Goal: Task Accomplishment & Management: Use online tool/utility

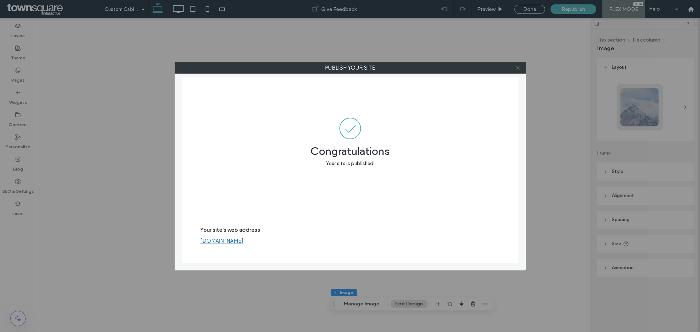
click at [518, 66] on icon at bounding box center [517, 67] width 5 height 5
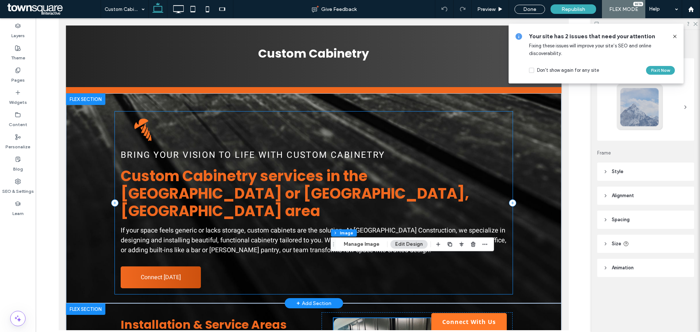
scroll to position [109, 0]
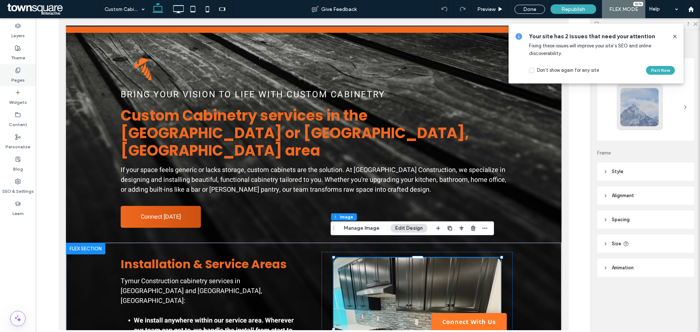
click at [18, 72] on icon at bounding box center [18, 70] width 6 height 6
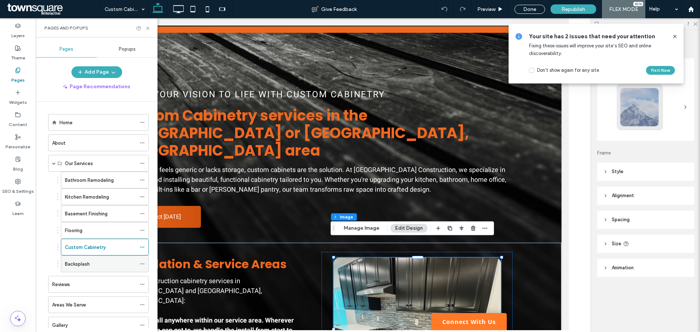
click at [88, 263] on label "Backsplash" at bounding box center [77, 264] width 25 height 13
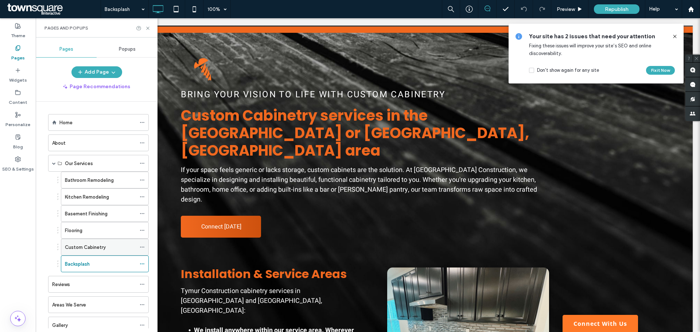
click at [85, 250] on label "Custom Cabinetry" at bounding box center [85, 247] width 41 height 13
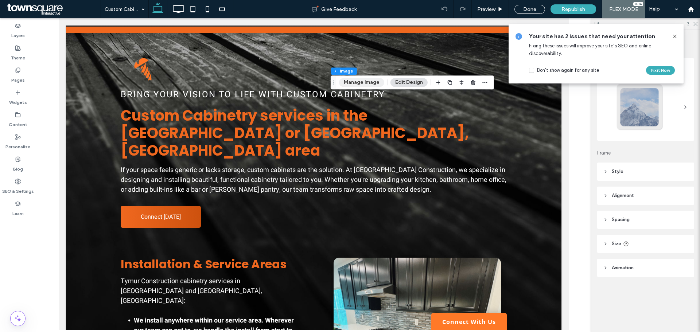
click at [366, 85] on button "Manage Image" at bounding box center [361, 82] width 45 height 9
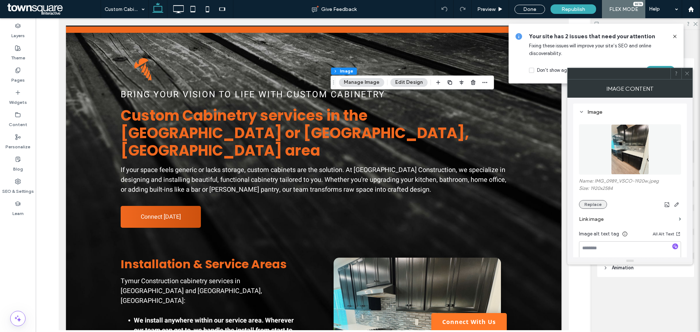
click at [601, 203] on button "Replace" at bounding box center [593, 204] width 28 height 9
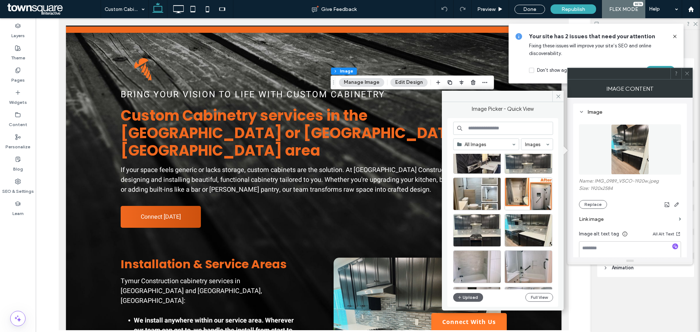
scroll to position [36, 0]
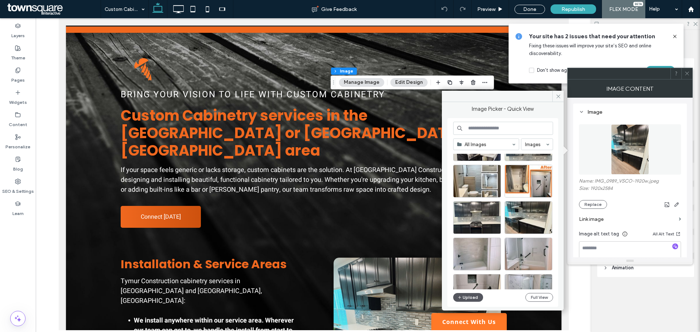
click at [472, 297] on button "Upload" at bounding box center [468, 297] width 30 height 9
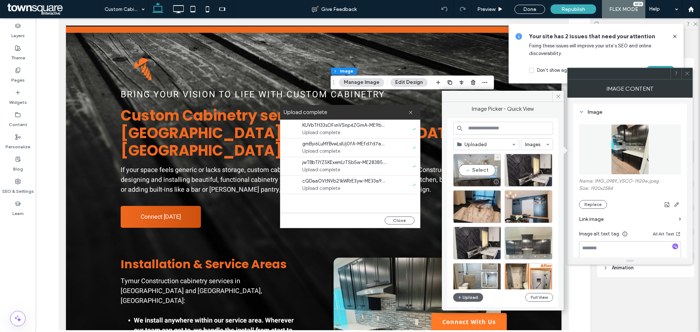
click at [478, 171] on div "Select" at bounding box center [477, 170] width 48 height 33
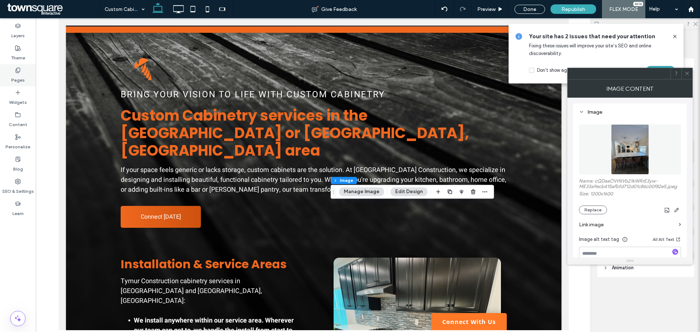
click at [27, 77] on div "Pages" at bounding box center [18, 75] width 36 height 22
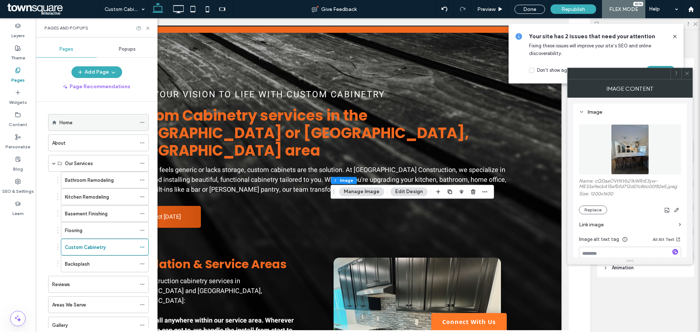
click at [95, 120] on div "Home" at bounding box center [97, 123] width 77 height 8
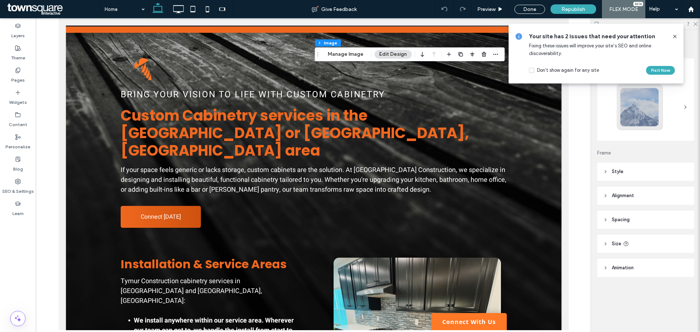
type input "**"
click at [349, 55] on button "Manage Image" at bounding box center [345, 54] width 45 height 9
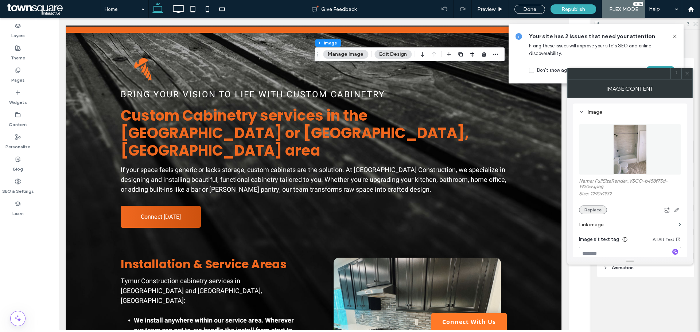
click at [597, 213] on button "Replace" at bounding box center [593, 210] width 28 height 9
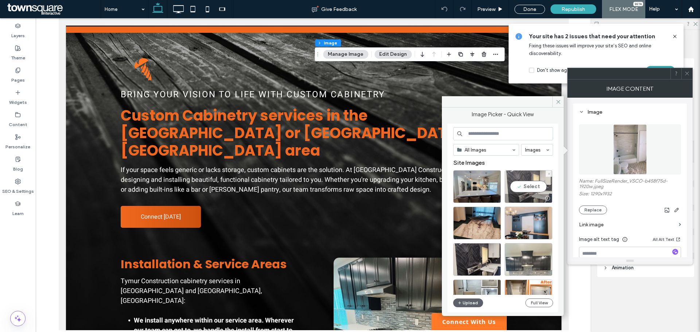
click at [542, 188] on div "Select" at bounding box center [529, 186] width 48 height 33
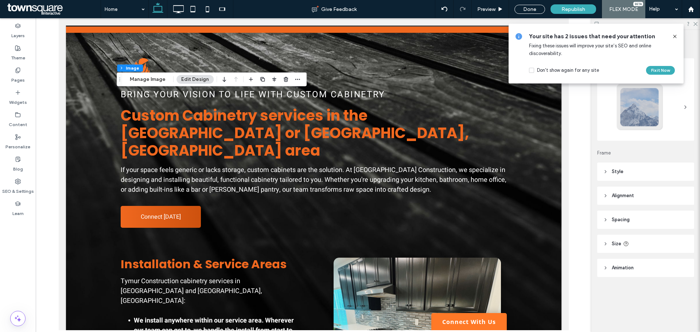
type input "**"
click at [150, 84] on div "Flex section Flex column Image Manage Image Edit Design" at bounding box center [212, 80] width 190 height 14
click at [151, 80] on button "Manage Image" at bounding box center [147, 79] width 45 height 9
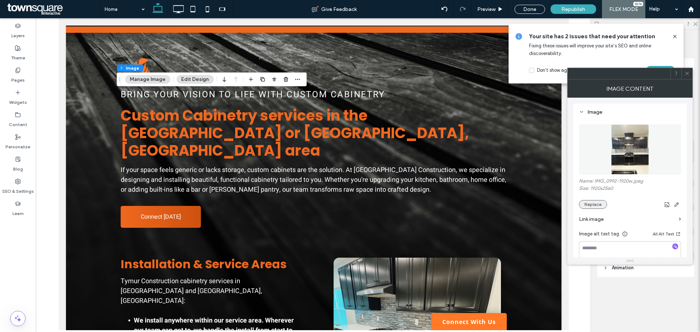
click at [595, 204] on button "Replace" at bounding box center [593, 204] width 28 height 9
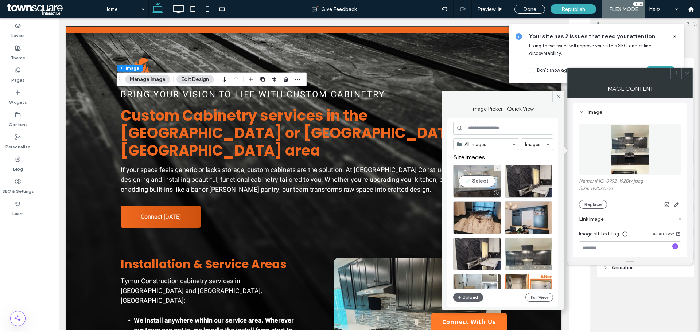
click at [477, 179] on div "Select" at bounding box center [477, 181] width 48 height 33
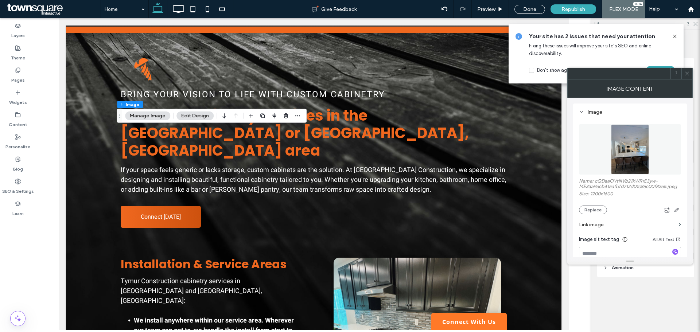
click at [675, 37] on icon at bounding box center [675, 37] width 6 height 6
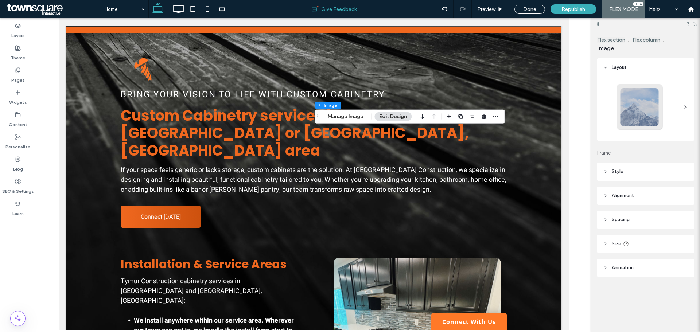
type input "**"
click at [340, 117] on button "Manage Image" at bounding box center [345, 116] width 45 height 9
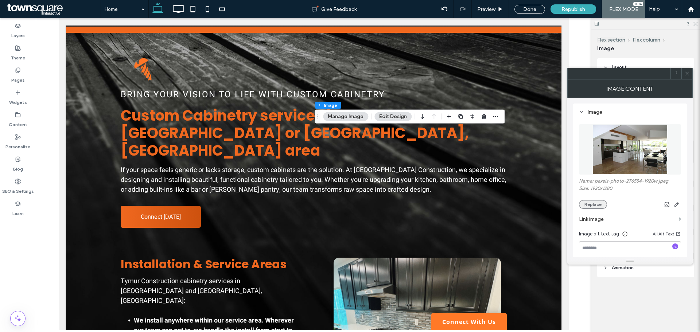
click at [590, 208] on button "Replace" at bounding box center [593, 204] width 28 height 9
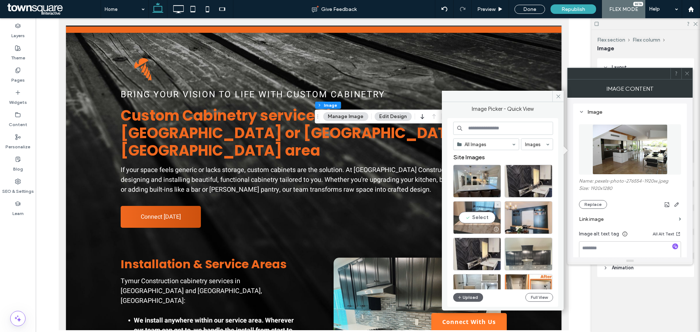
click at [477, 217] on div "Select" at bounding box center [477, 217] width 48 height 33
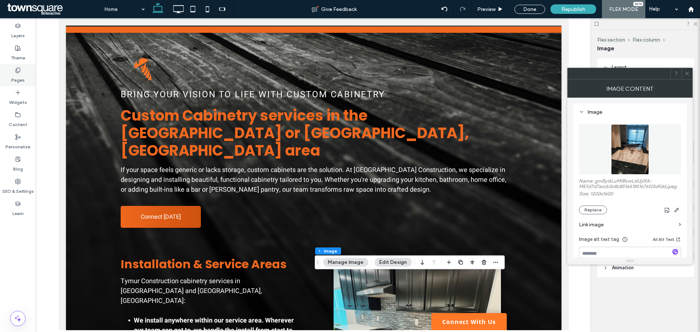
click at [20, 70] on use at bounding box center [18, 70] width 4 height 5
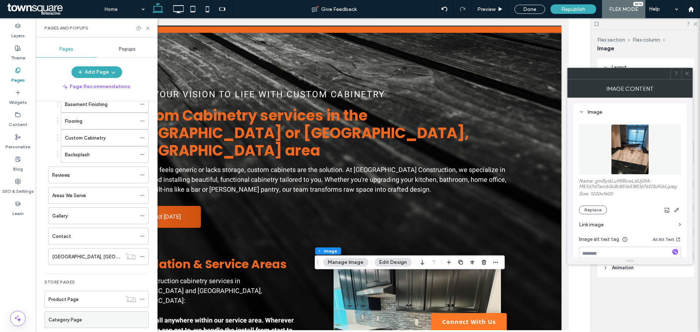
scroll to position [73, 0]
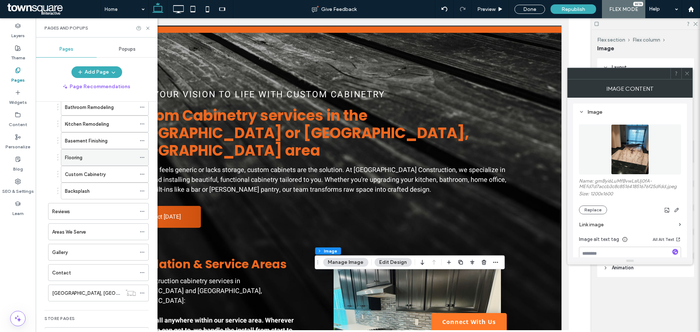
click at [92, 163] on div "Flooring" at bounding box center [100, 158] width 71 height 16
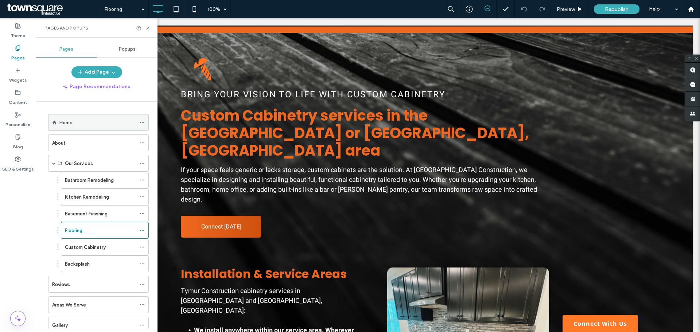
click at [69, 123] on label "Home" at bounding box center [65, 122] width 13 height 13
click at [95, 246] on label "Custom Cabinetry" at bounding box center [85, 247] width 41 height 13
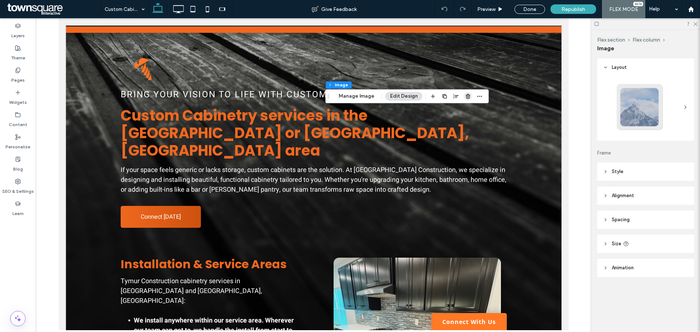
click at [465, 96] on icon "button" at bounding box center [468, 96] width 6 height 6
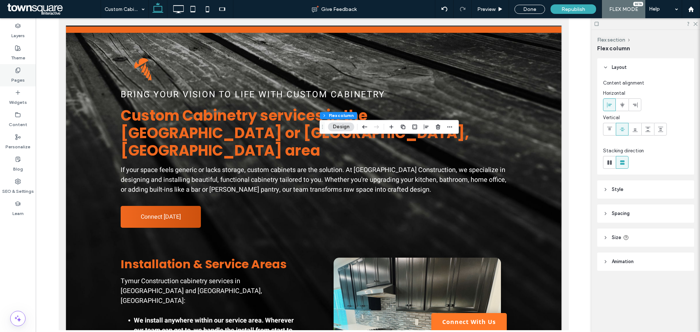
click at [10, 77] on div "Pages" at bounding box center [18, 75] width 36 height 22
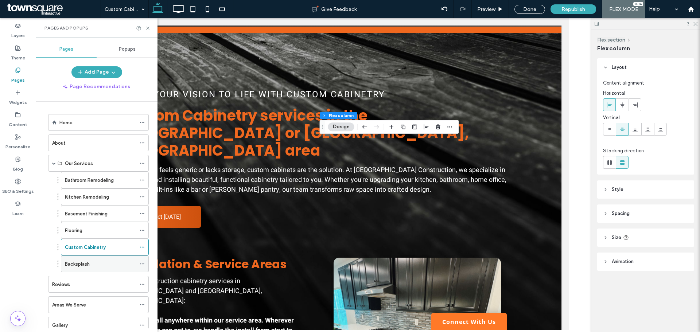
click at [78, 264] on label "Backsplash" at bounding box center [77, 264] width 25 height 13
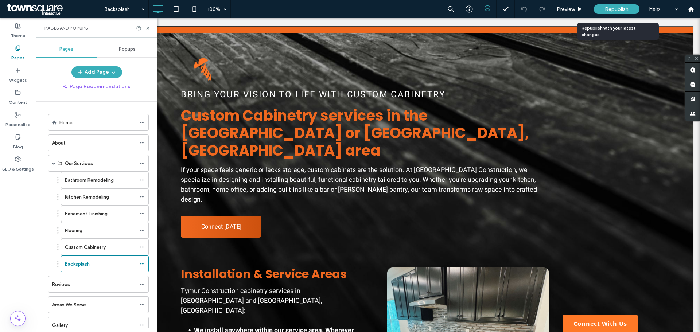
click at [611, 5] on div "Republish" at bounding box center [617, 8] width 46 height 9
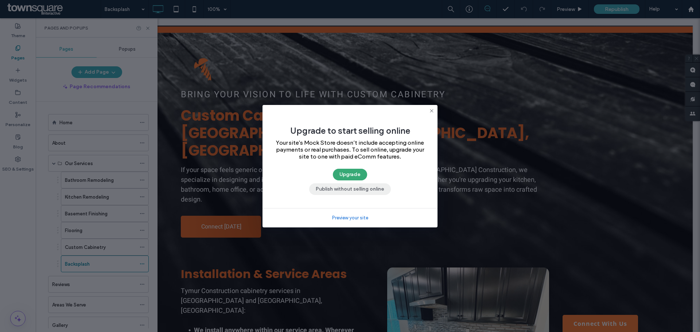
click at [335, 183] on button "Publish without selling online" at bounding box center [350, 189] width 82 height 12
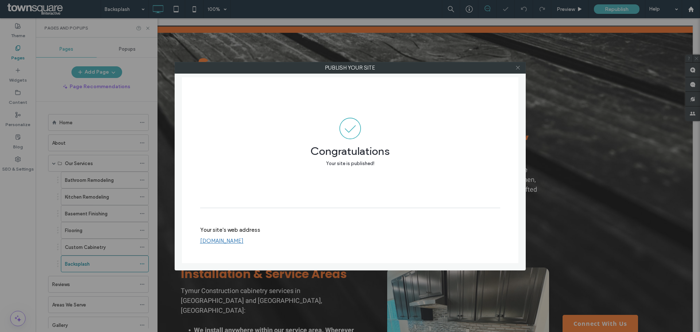
click at [517, 67] on icon at bounding box center [517, 67] width 5 height 5
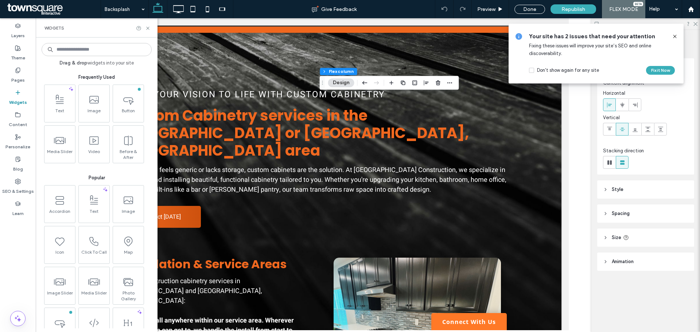
click at [675, 35] on icon at bounding box center [675, 37] width 6 height 6
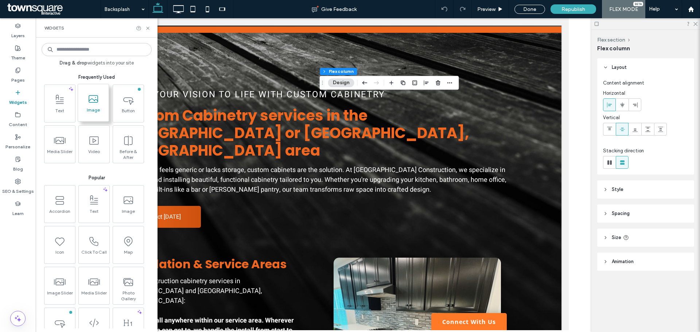
click at [102, 108] on span "Image" at bounding box center [93, 112] width 31 height 10
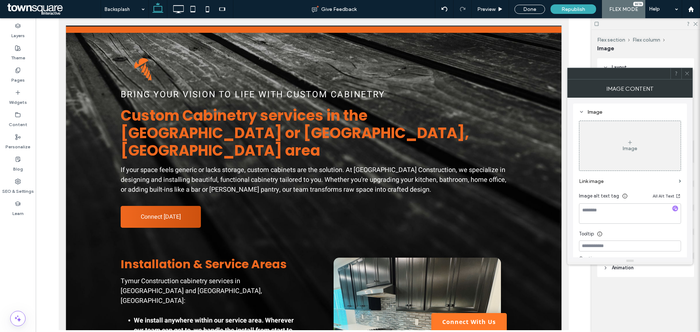
type input "**"
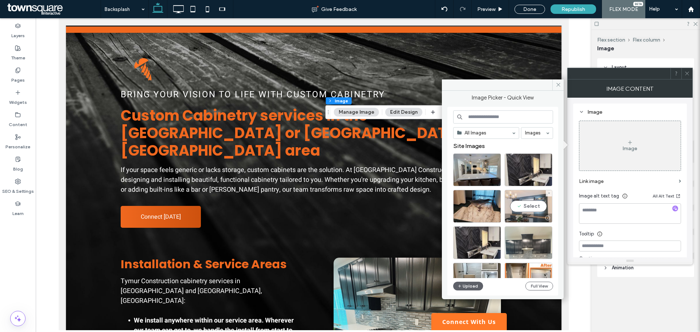
click at [535, 208] on div "Select" at bounding box center [529, 206] width 48 height 33
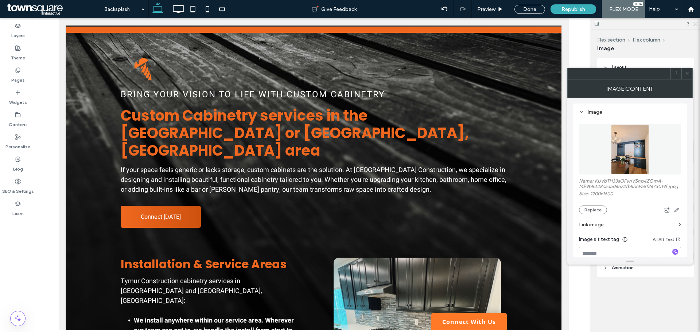
type input "***"
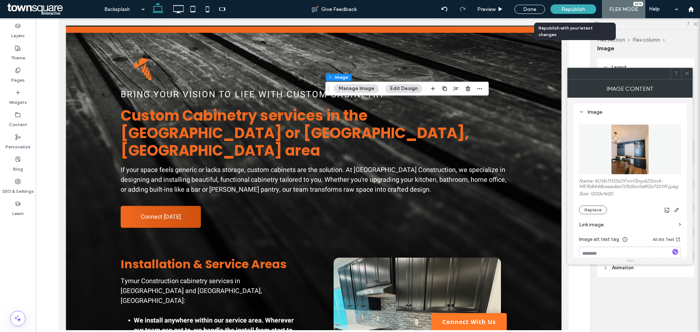
click at [573, 11] on span "Republish" at bounding box center [574, 9] width 24 height 6
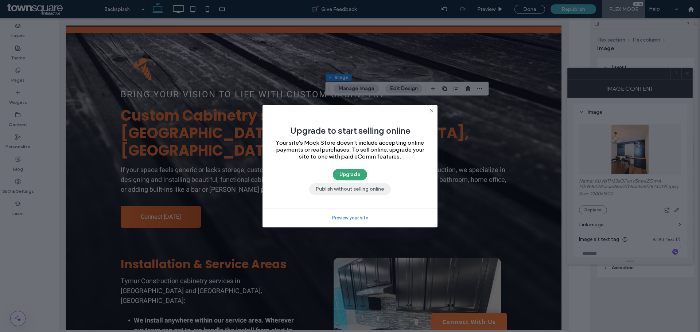
click at [347, 186] on button "Publish without selling online" at bounding box center [350, 189] width 82 height 12
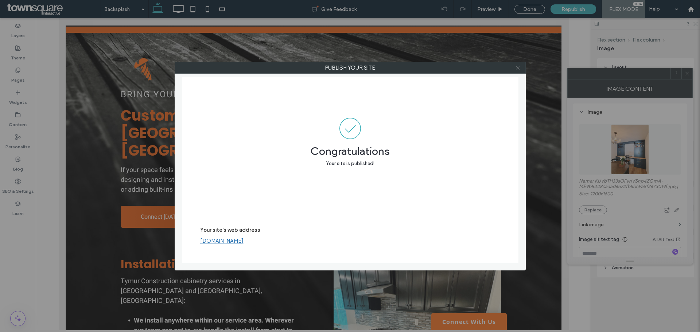
click at [518, 67] on use at bounding box center [518, 68] width 4 height 4
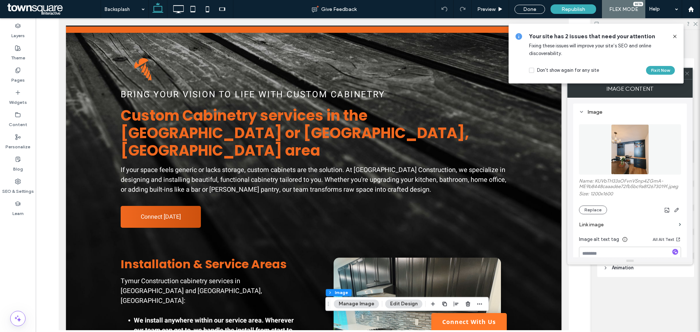
click at [675, 35] on icon at bounding box center [675, 37] width 6 height 6
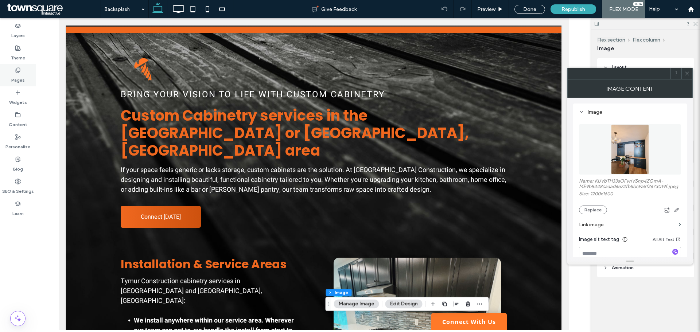
click at [30, 73] on div "Pages" at bounding box center [18, 75] width 36 height 22
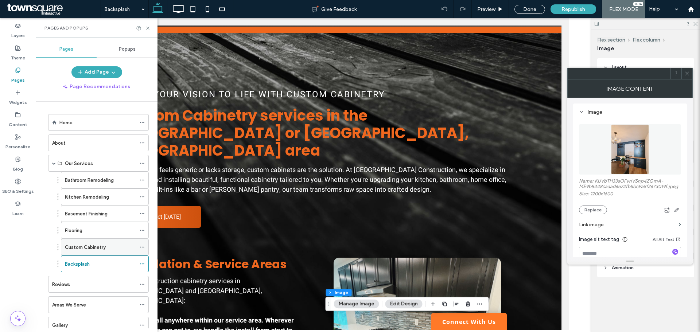
click at [83, 246] on label "Custom Cabinetry" at bounding box center [85, 247] width 41 height 13
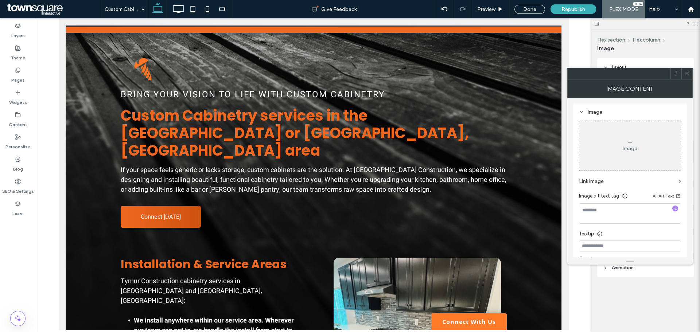
type input "**"
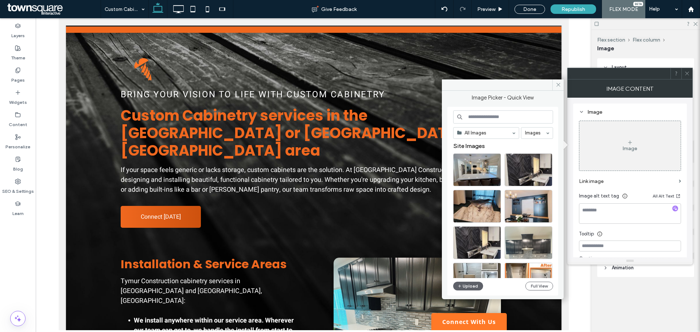
type input "***"
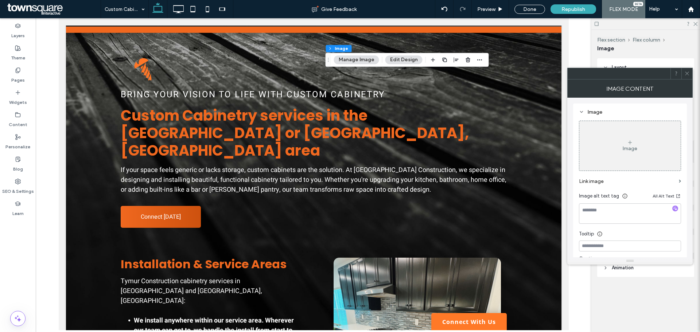
click at [360, 62] on button "Manage Image" at bounding box center [356, 59] width 45 height 9
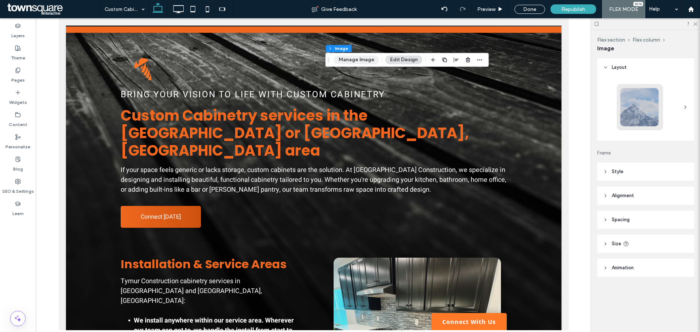
click at [366, 60] on button "Manage Image" at bounding box center [356, 59] width 45 height 9
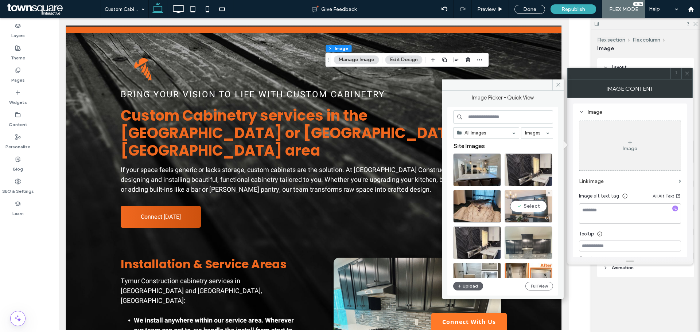
click at [536, 204] on div "Select" at bounding box center [529, 206] width 48 height 33
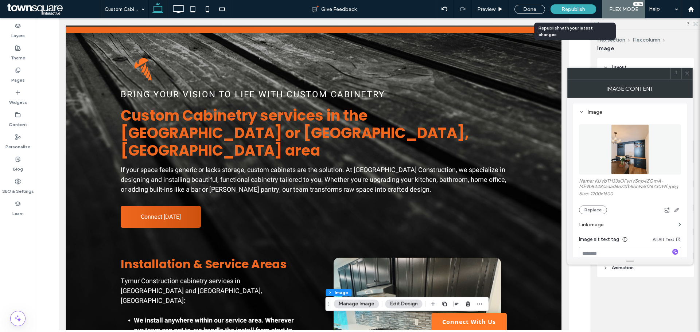
click at [563, 11] on span "Republish" at bounding box center [574, 9] width 24 height 6
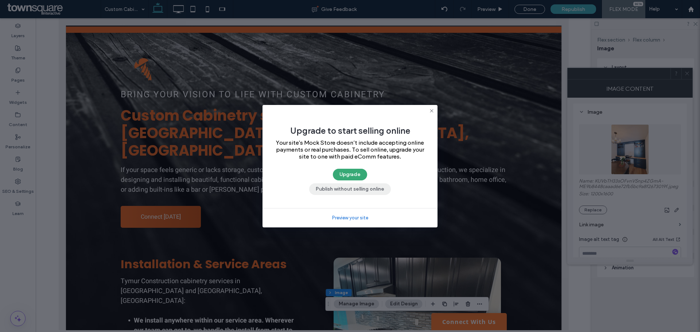
click at [357, 186] on button "Publish without selling online" at bounding box center [350, 189] width 82 height 12
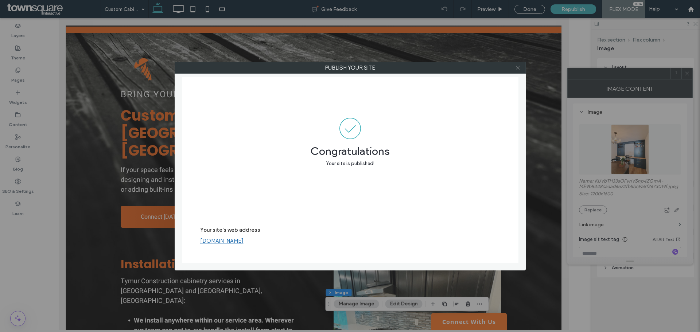
click at [516, 67] on icon at bounding box center [517, 67] width 5 height 5
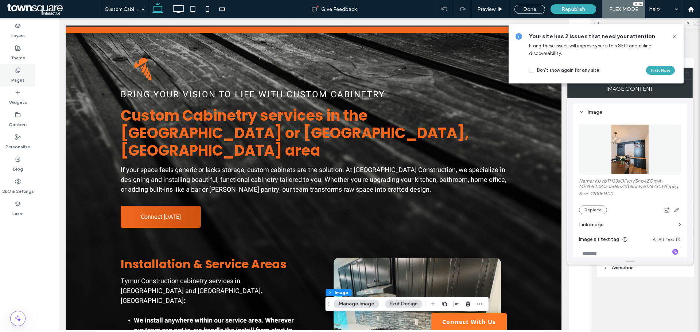
click at [13, 81] on label "Pages" at bounding box center [17, 78] width 13 height 10
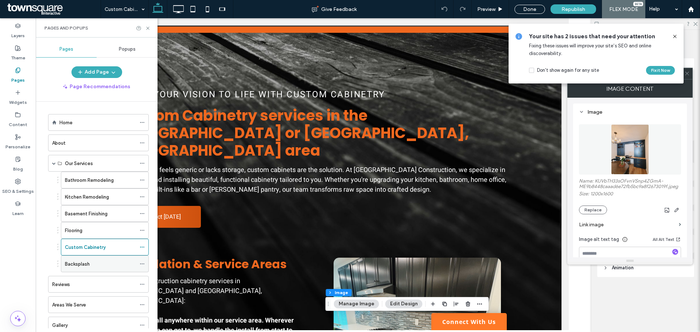
click at [78, 262] on label "Backsplash" at bounding box center [77, 264] width 25 height 13
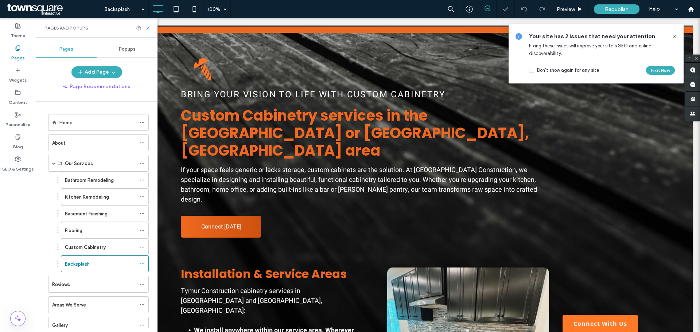
click at [676, 36] on use at bounding box center [674, 36] width 3 height 3
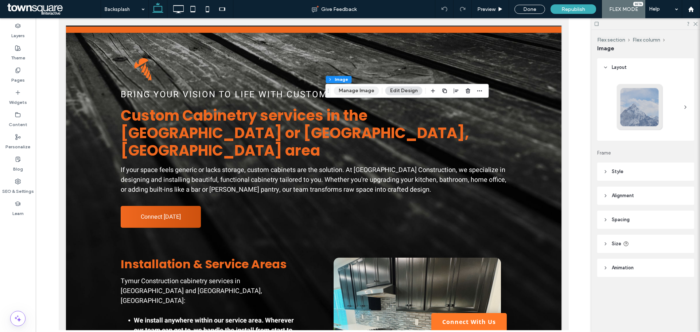
click at [353, 92] on button "Manage Image" at bounding box center [356, 90] width 45 height 9
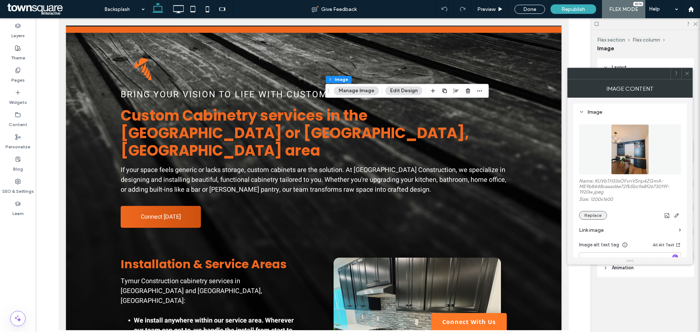
click at [588, 214] on button "Replace" at bounding box center [593, 215] width 28 height 9
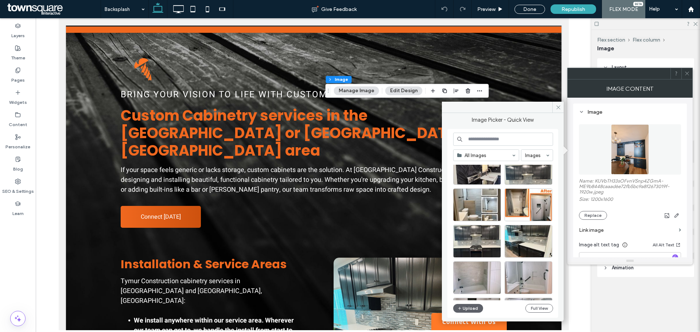
scroll to position [109, 0]
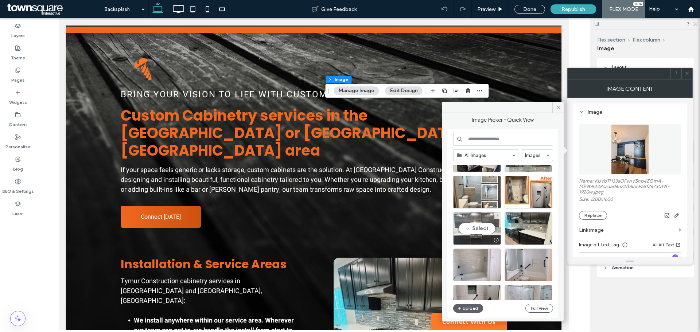
click at [490, 229] on div "Select" at bounding box center [477, 228] width 48 height 33
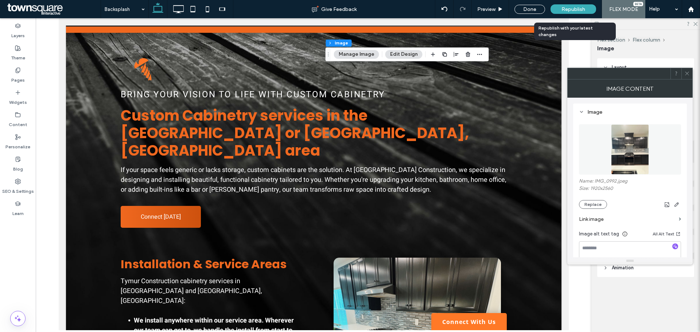
click at [574, 9] on span "Republish" at bounding box center [574, 9] width 24 height 6
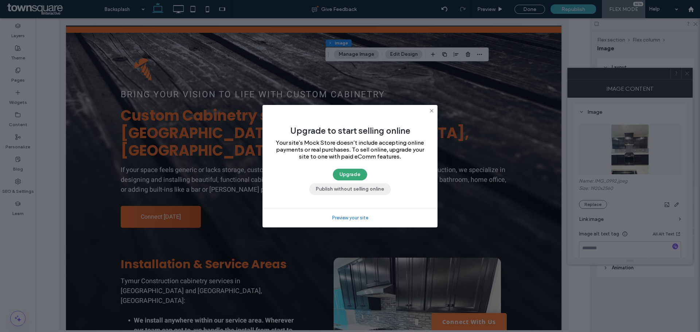
click at [340, 190] on button "Publish without selling online" at bounding box center [350, 189] width 82 height 12
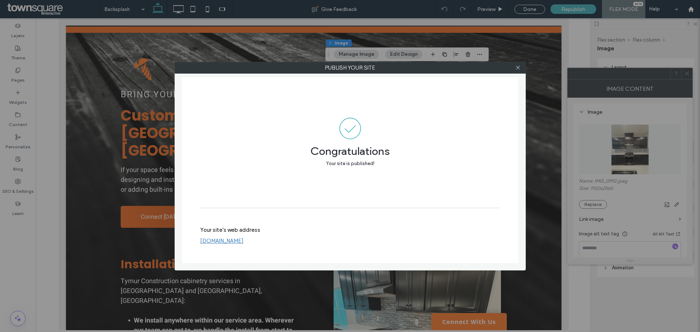
click at [299, 50] on div "Publish your site Congratulations Your site is published! Your site's web addre…" at bounding box center [350, 166] width 700 height 332
